Goal: Download file/media

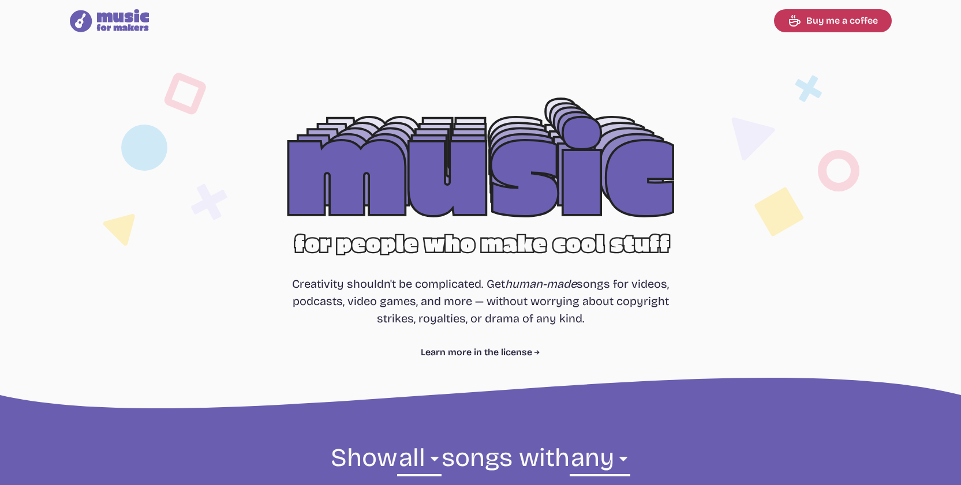
select select "most popular"
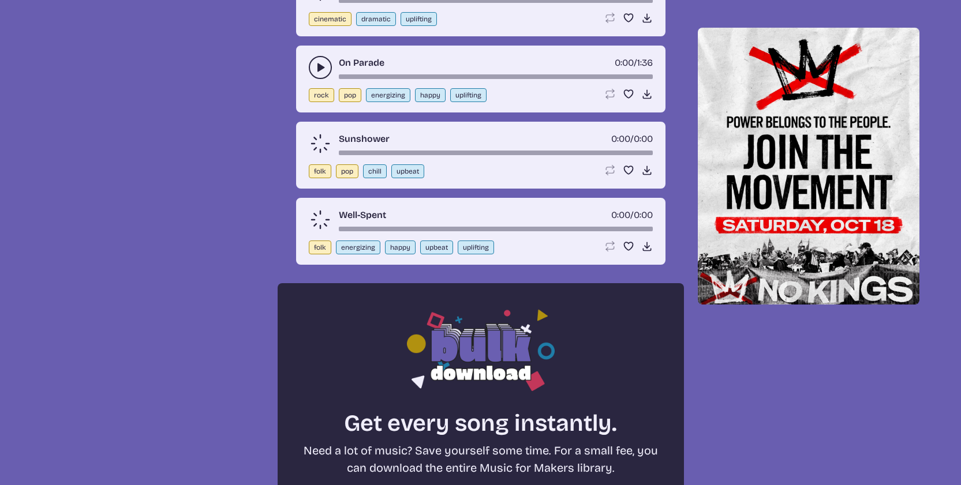
scroll to position [377, 0]
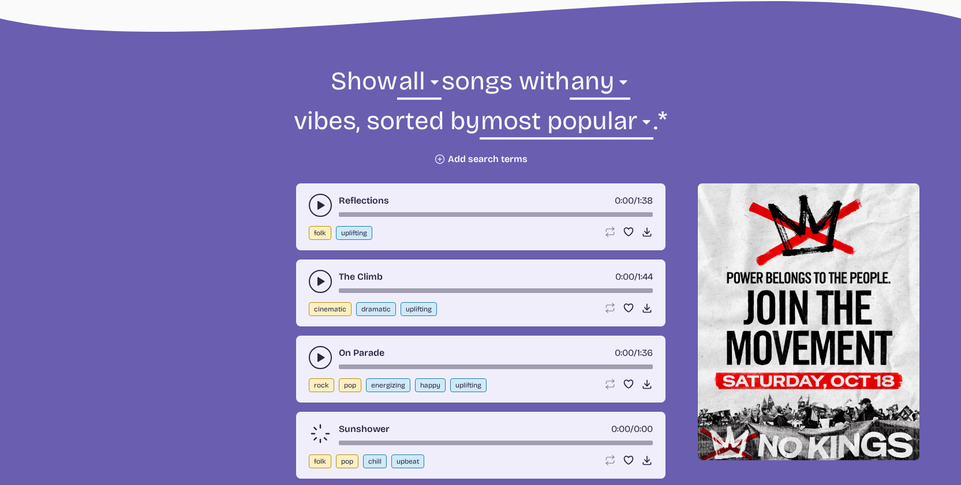
click at [313, 209] on button "play-pause toggle" at bounding box center [320, 205] width 23 height 23
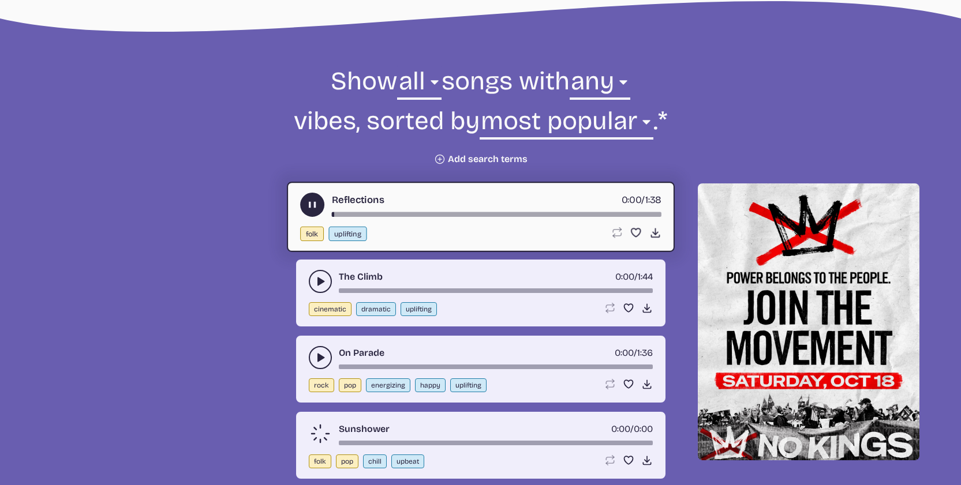
click at [323, 272] on button "play-pause toggle" at bounding box center [320, 281] width 23 height 23
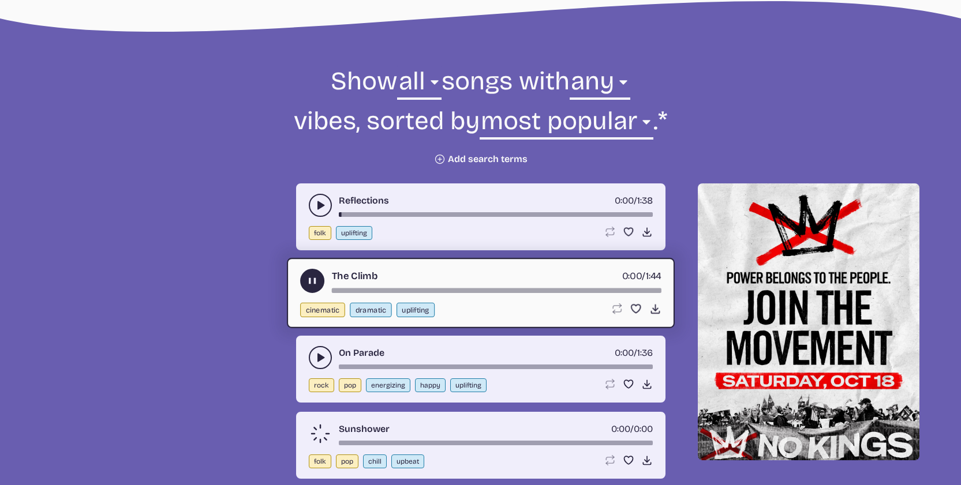
scroll to position [483, 0]
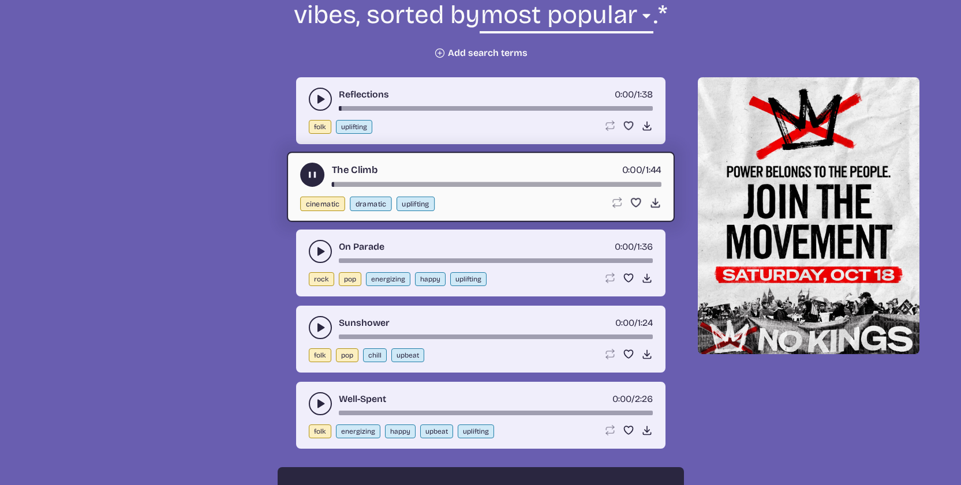
click at [315, 268] on div "On Parade 0:00 / 1:36 rock pop energizing happy uplifting Loop song Loop this s…" at bounding box center [480, 263] width 369 height 67
click at [320, 248] on icon "play-pause toggle" at bounding box center [321, 252] width 12 height 12
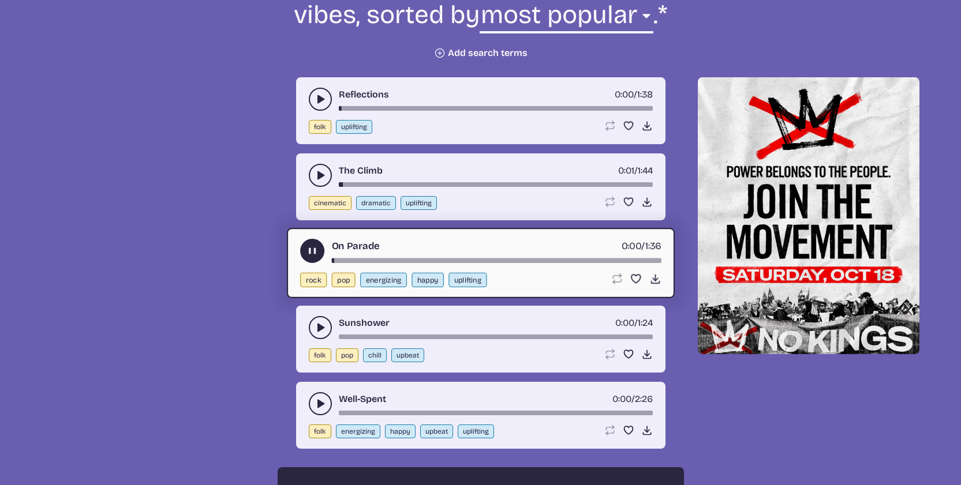
click at [416, 267] on div "On Parade 0:00 / 1:36 rock pop energizing happy uplifting Loop song Loop this s…" at bounding box center [481, 263] width 388 height 70
click at [420, 262] on div "song-time-bar" at bounding box center [496, 261] width 330 height 5
click at [319, 322] on icon "play-pause toggle" at bounding box center [321, 328] width 12 height 12
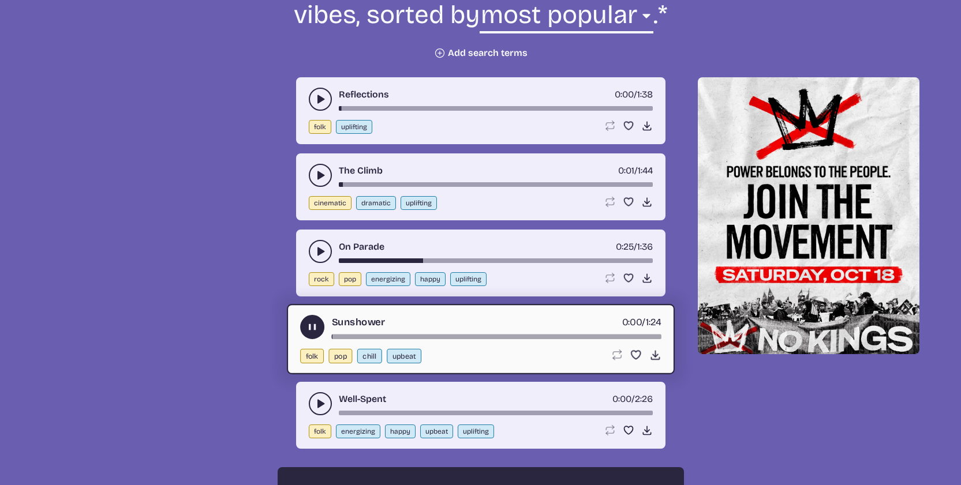
scroll to position [555, 0]
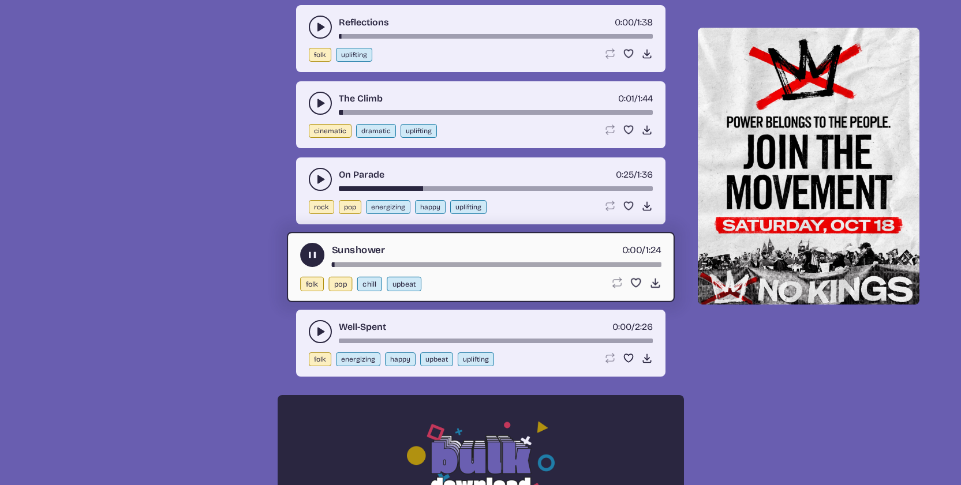
click at [316, 330] on icon "play-pause toggle" at bounding box center [321, 332] width 12 height 12
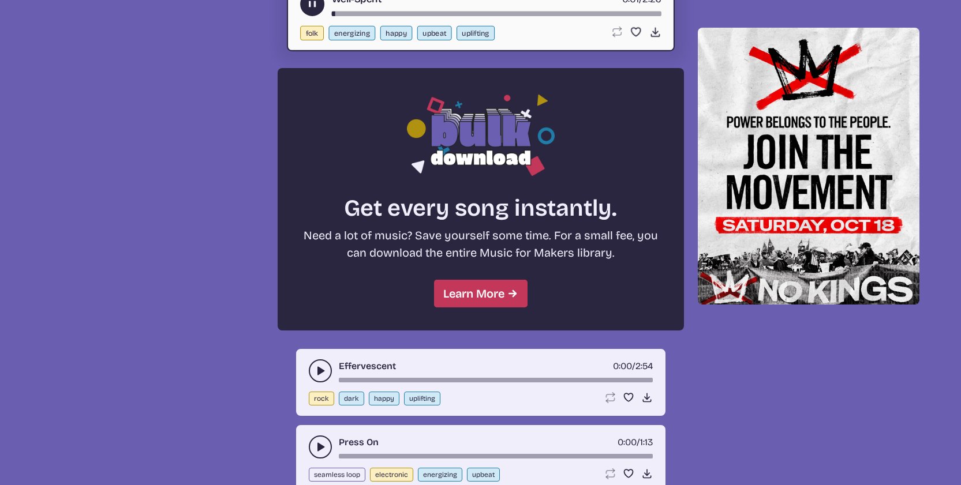
click at [319, 380] on button "play-pause toggle" at bounding box center [320, 371] width 23 height 23
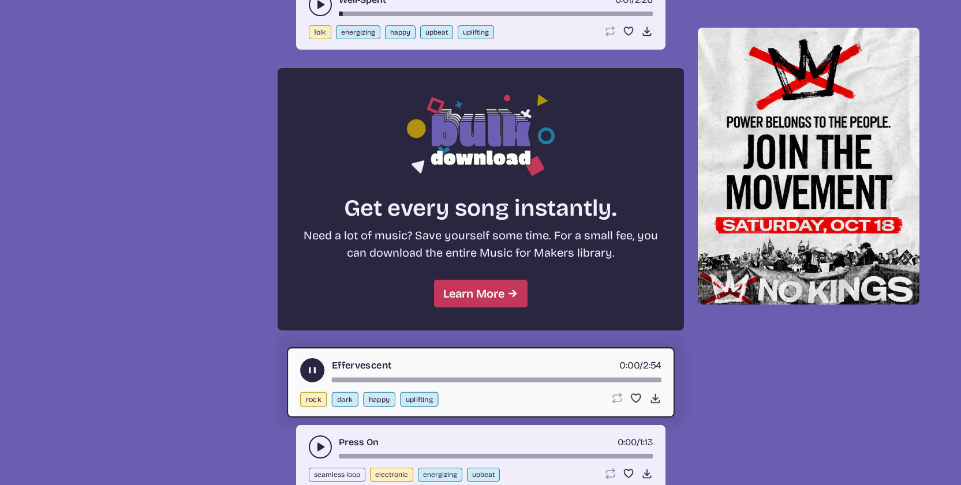
scroll to position [1073, 0]
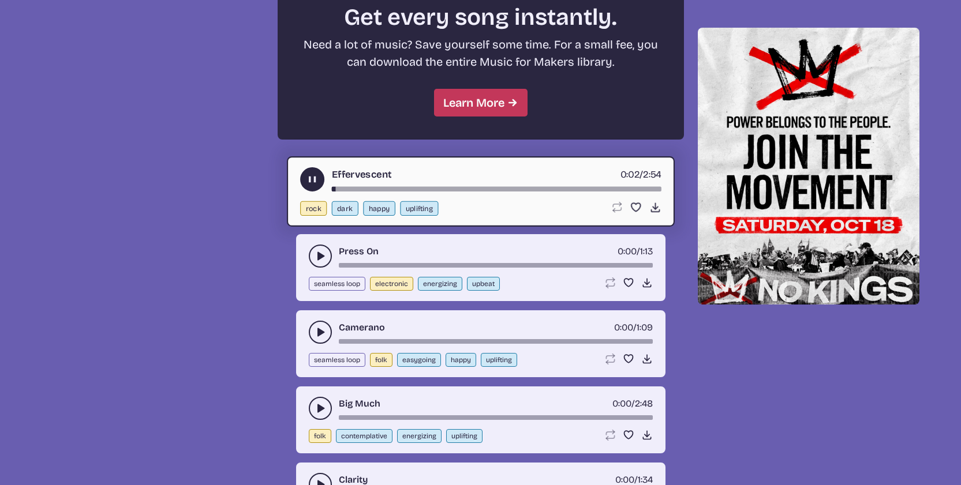
click at [647, 209] on div "Loop song Loop this song. Favorite song Save this song to your favorites. Downl…" at bounding box center [635, 207] width 51 height 12
click at [654, 207] on icon "Download song" at bounding box center [655, 207] width 12 height 12
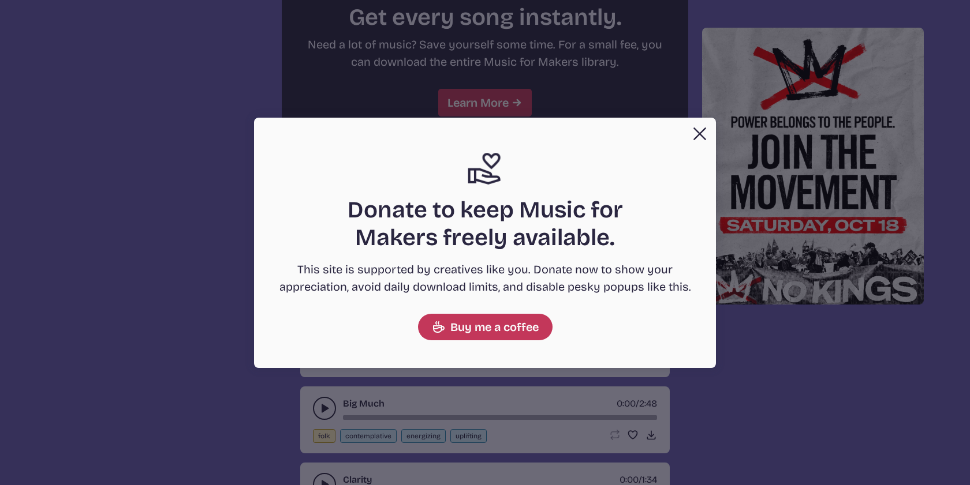
click at [694, 128] on button "Close" at bounding box center [699, 133] width 23 height 23
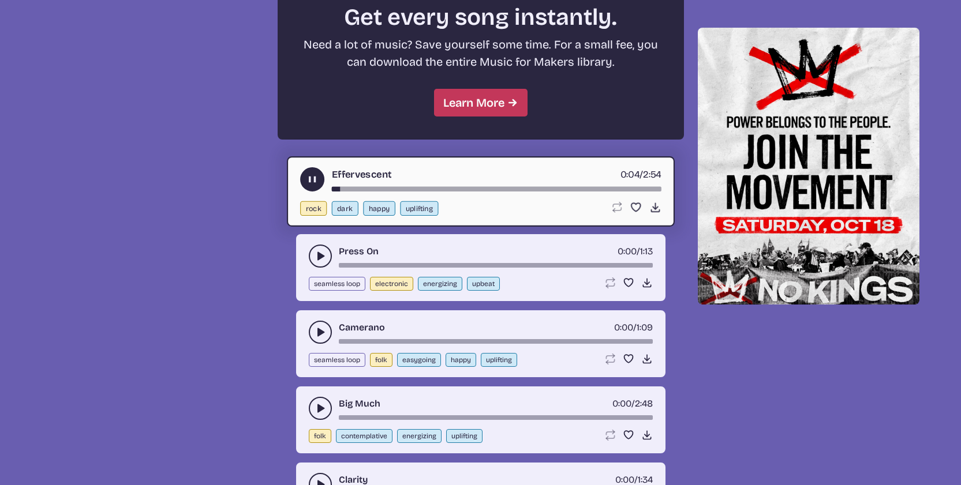
click at [312, 175] on icon "play-pause toggle" at bounding box center [312, 180] width 12 height 12
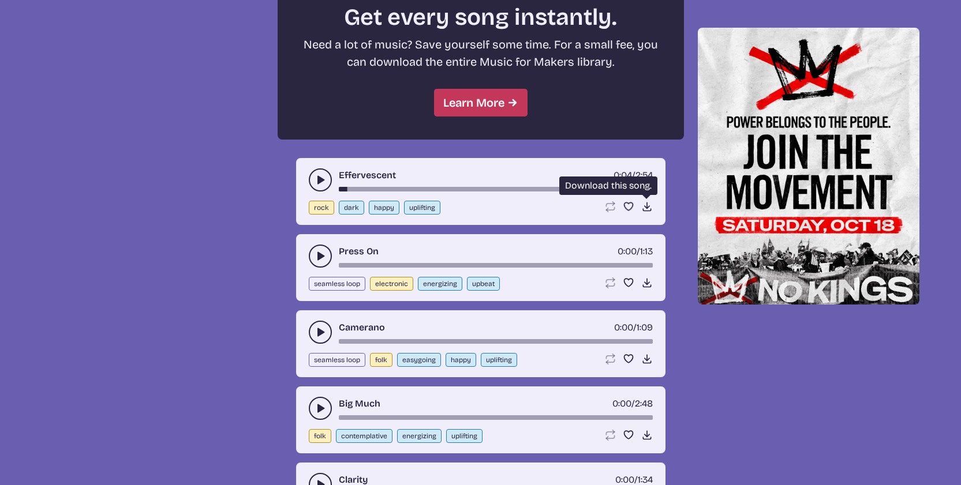
click at [646, 203] on use at bounding box center [647, 207] width 12 height 12
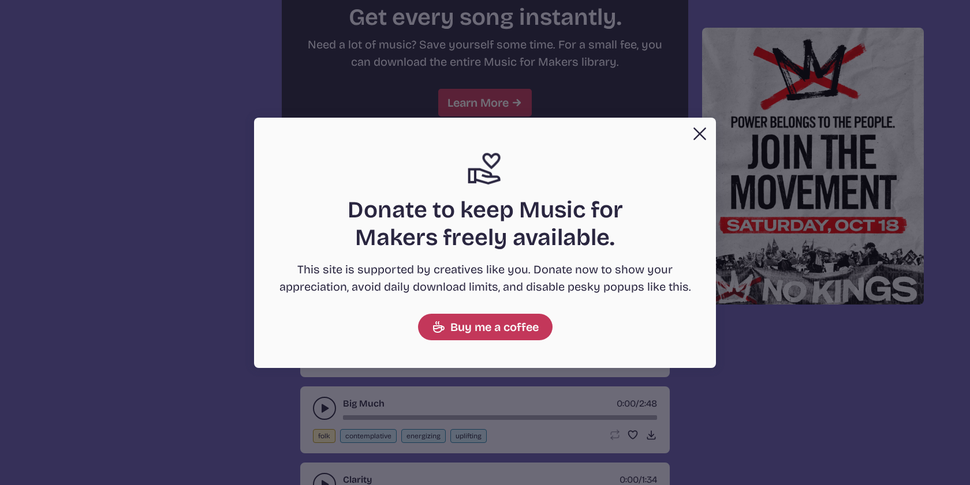
click at [696, 133] on button "Close" at bounding box center [699, 133] width 23 height 23
